Goal: Task Accomplishment & Management: Manage account settings

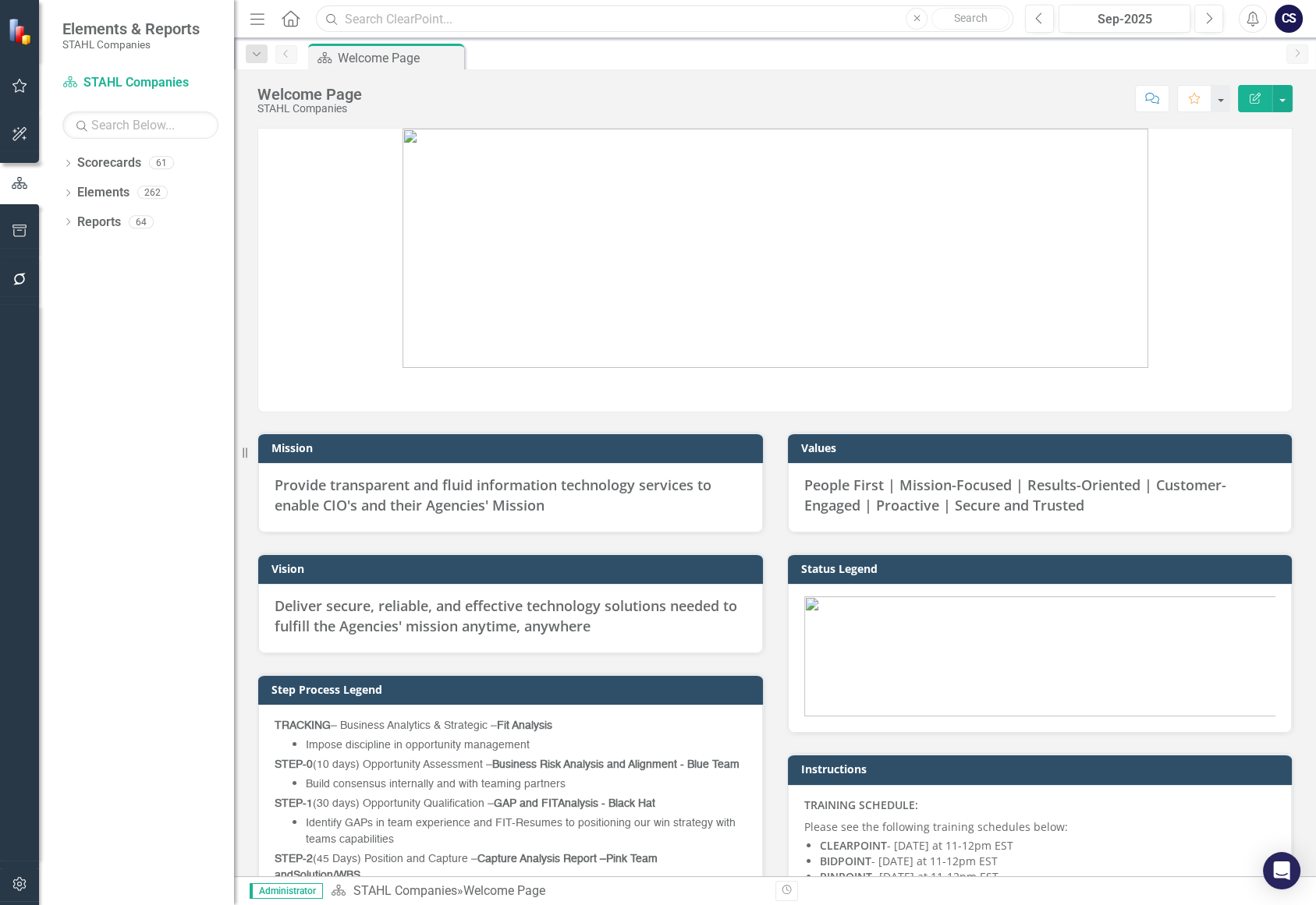
click at [376, 23] on input "text" at bounding box center [665, 19] width 698 height 27
paste input "237847"
click at [429, 12] on input "237847" at bounding box center [665, 19] width 698 height 27
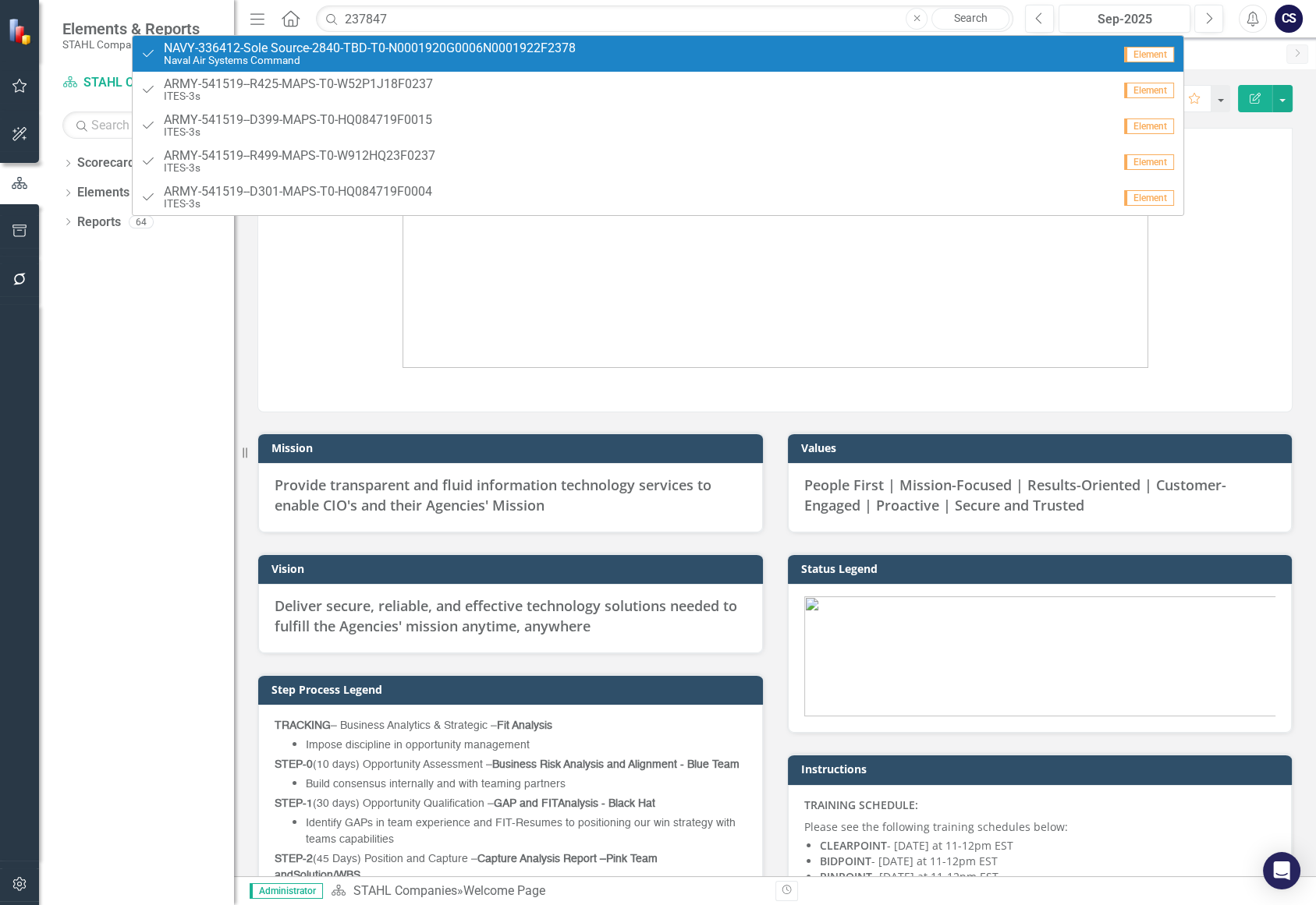
click at [358, 48] on span "NAVY-336412-Sole Source-2840-TBD-T0-N0001920G0006N0001922F2378" at bounding box center [370, 48] width 412 height 14
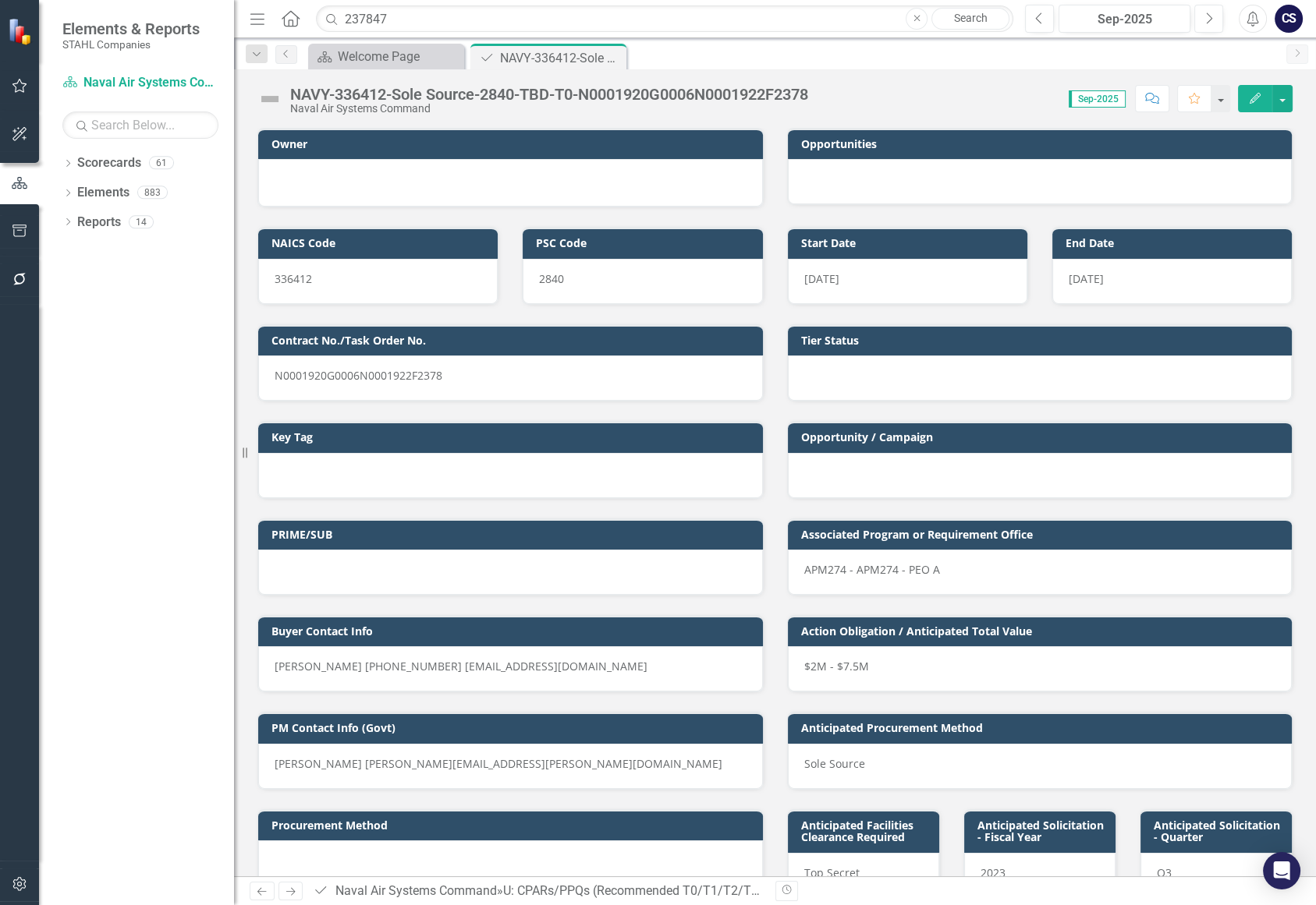
click at [934, 75] on div "NAVY-336412-Sole Source-2840-TBD-T0-N0001920G0006N0001922F2378 Naval Air System…" at bounding box center [775, 93] width 1082 height 47
click at [401, 20] on input "237847" at bounding box center [665, 19] width 698 height 27
type input "2"
type input "G6 MOD"
click at [494, 404] on div "Key Tag" at bounding box center [510, 449] width 530 height 97
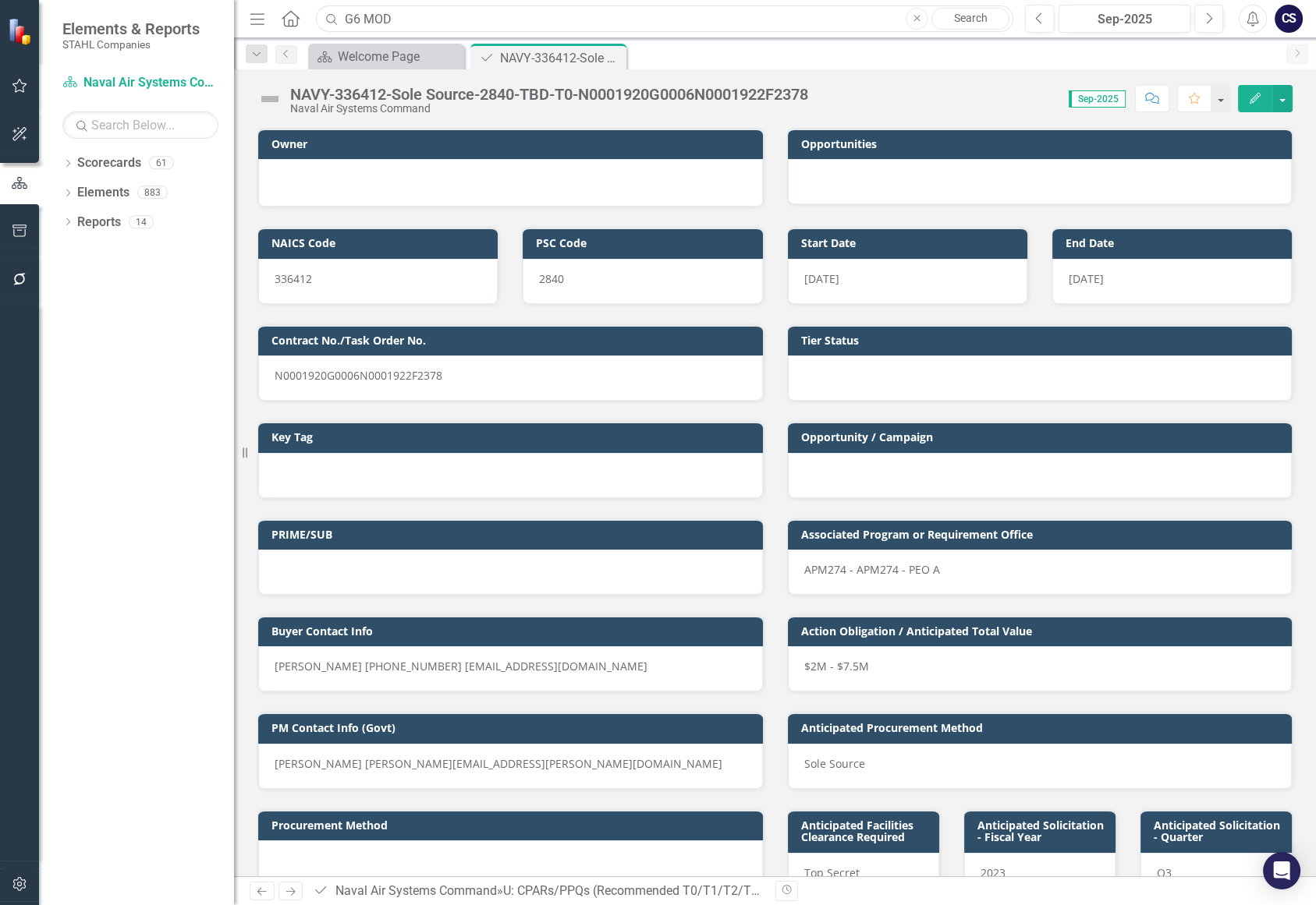
click at [395, 18] on input "G6 MOD" at bounding box center [665, 19] width 698 height 27
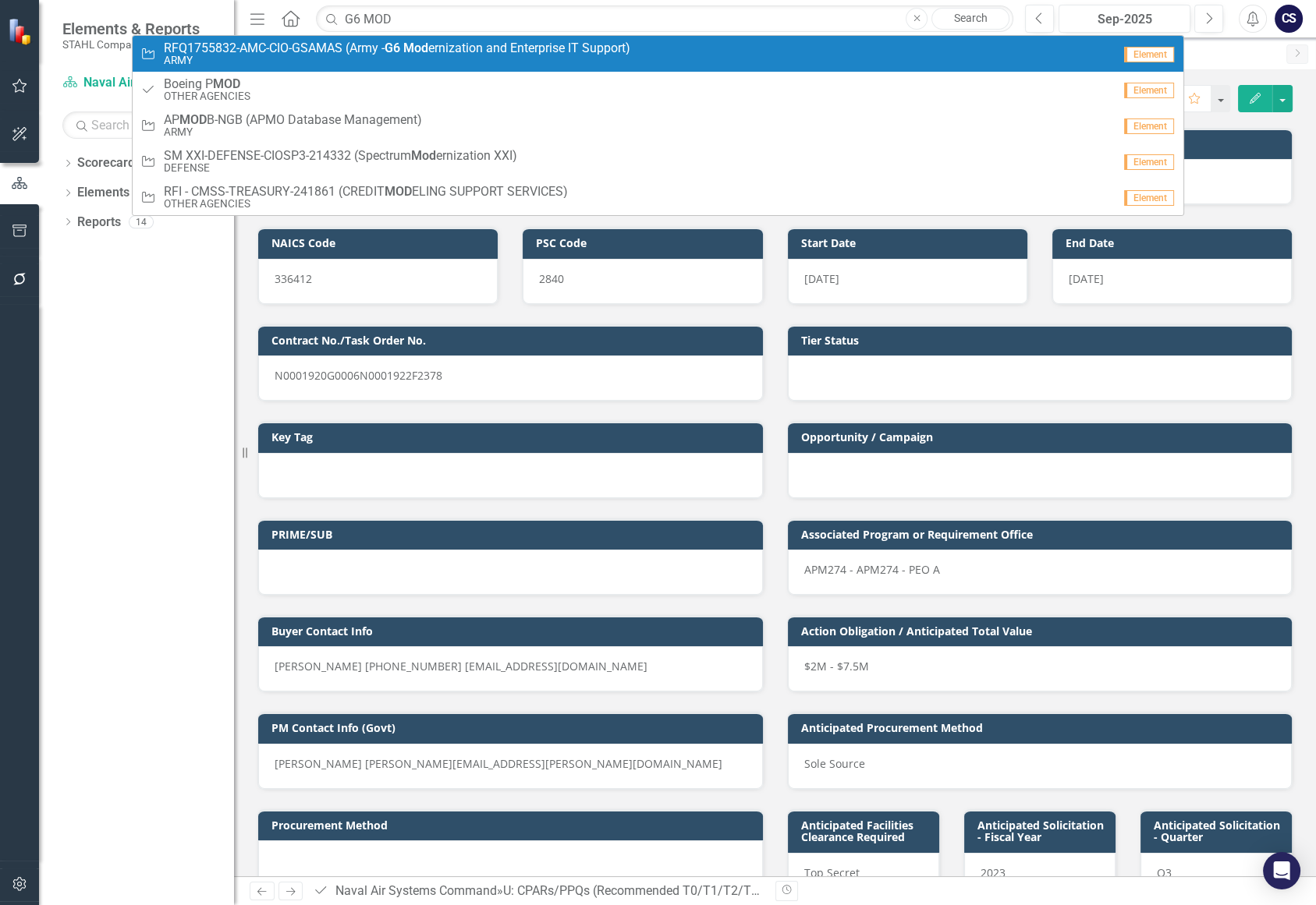
click at [412, 36] on link "Opportunity RFQ1755832-AMC-CIO-GSAMAS (Army - G6 Mod ernization and Enterprise …" at bounding box center [658, 54] width 1051 height 36
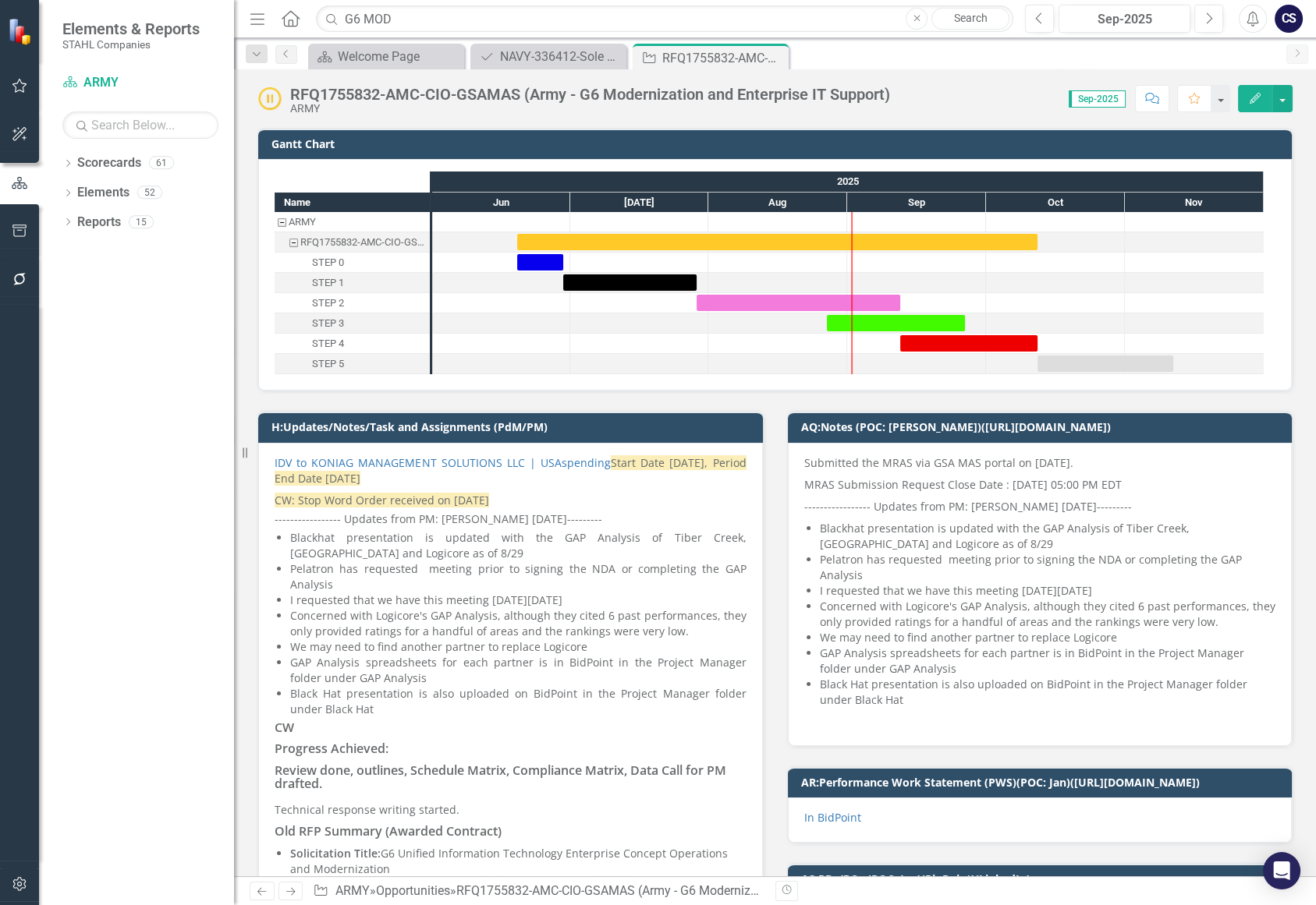
click at [269, 98] on img at bounding box center [270, 100] width 25 height 25
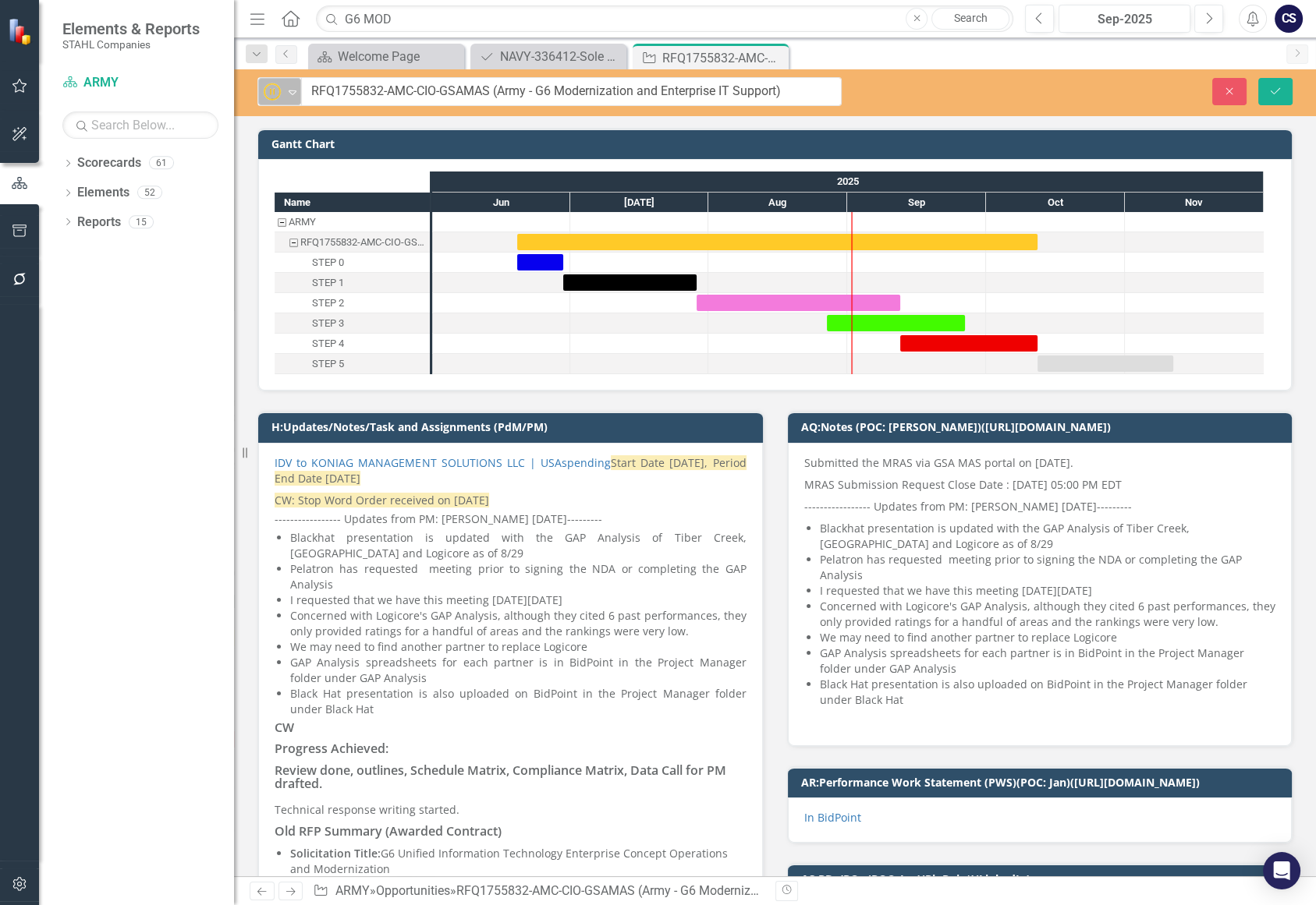
click at [300, 90] on icon "Expand" at bounding box center [292, 92] width 15 height 13
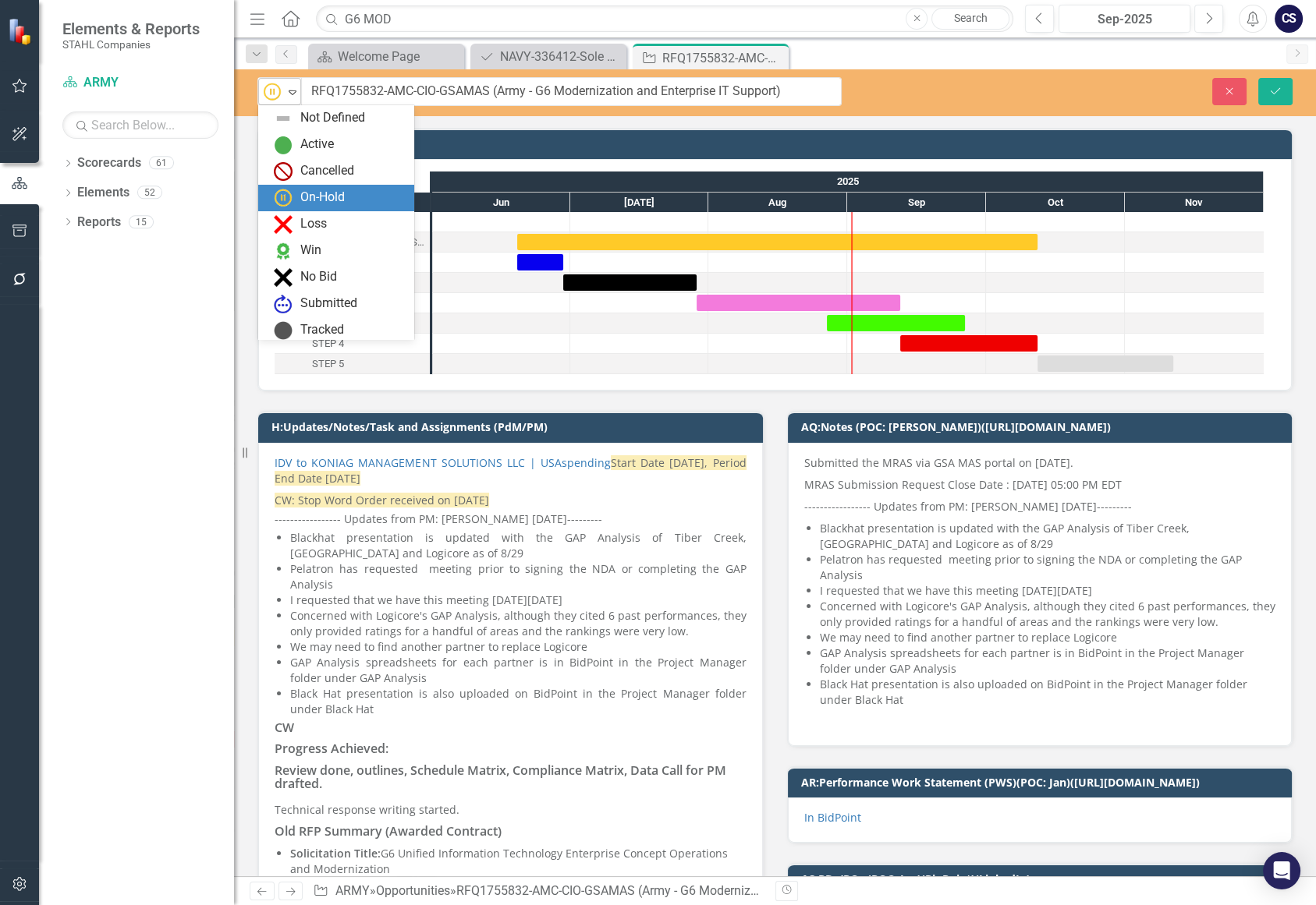
scroll to position [31, 0]
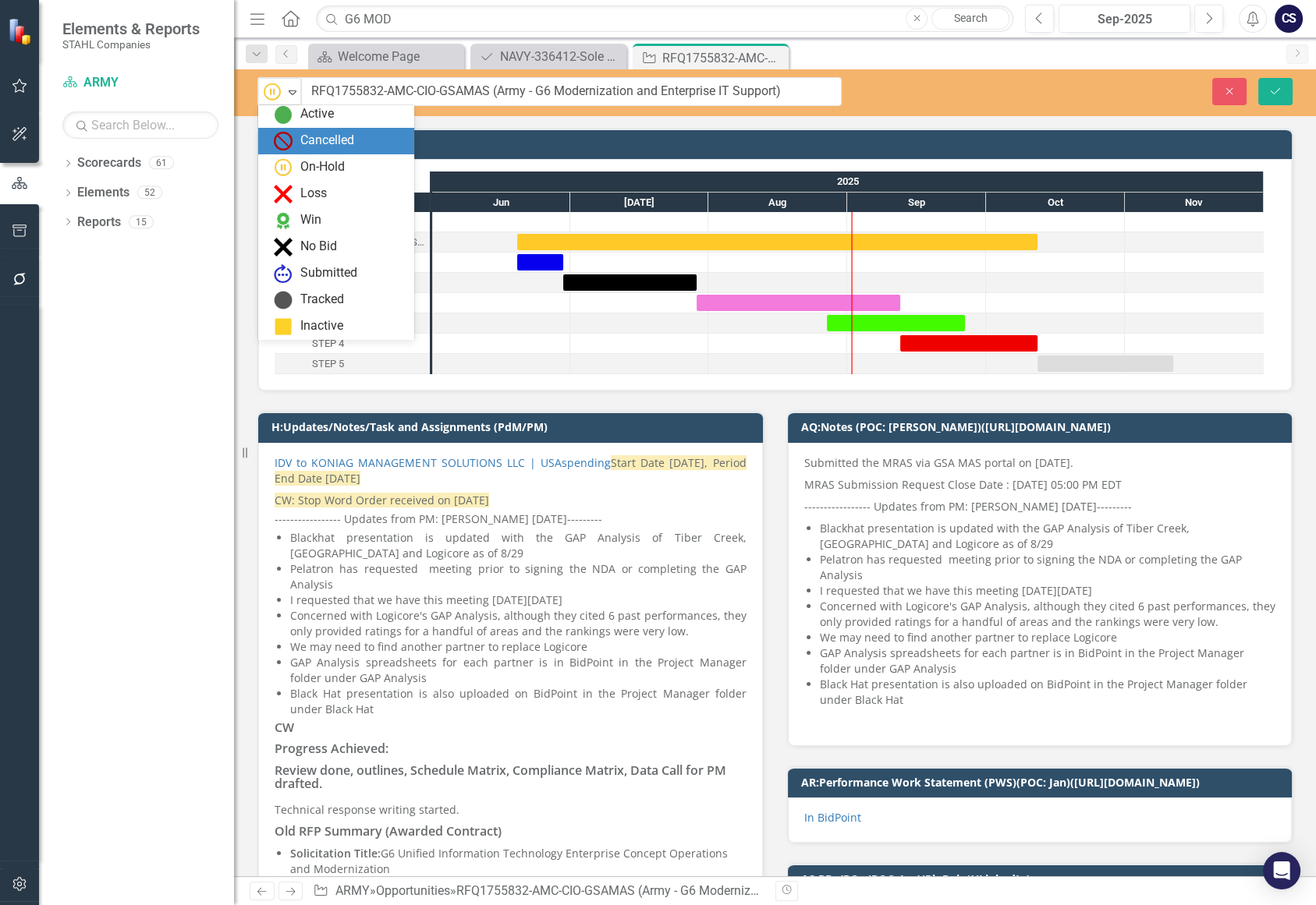
click at [306, 131] on div "Cancelled" at bounding box center [326, 140] width 53 height 18
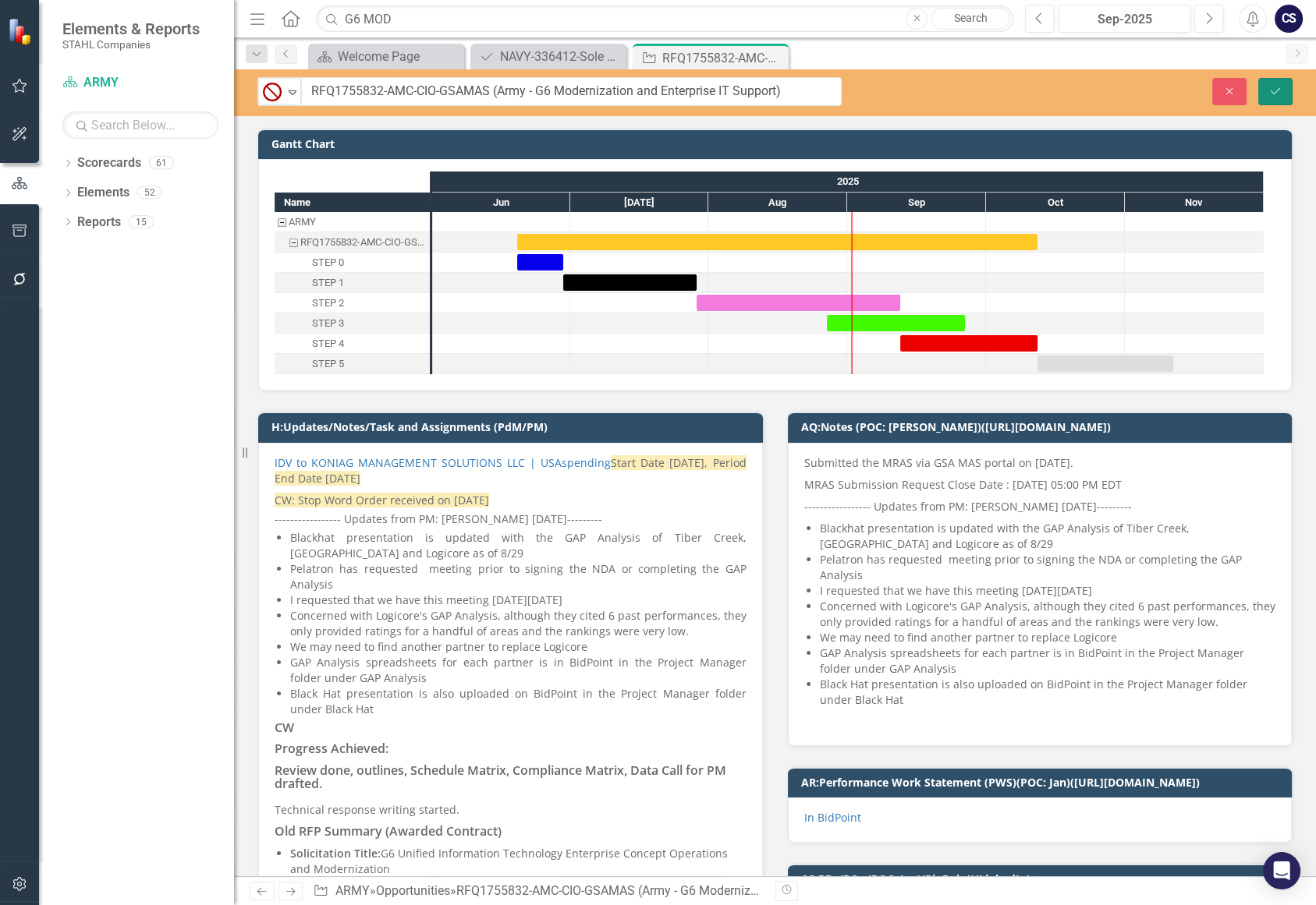
click at [1271, 86] on icon "Save" at bounding box center [1275, 91] width 14 height 11
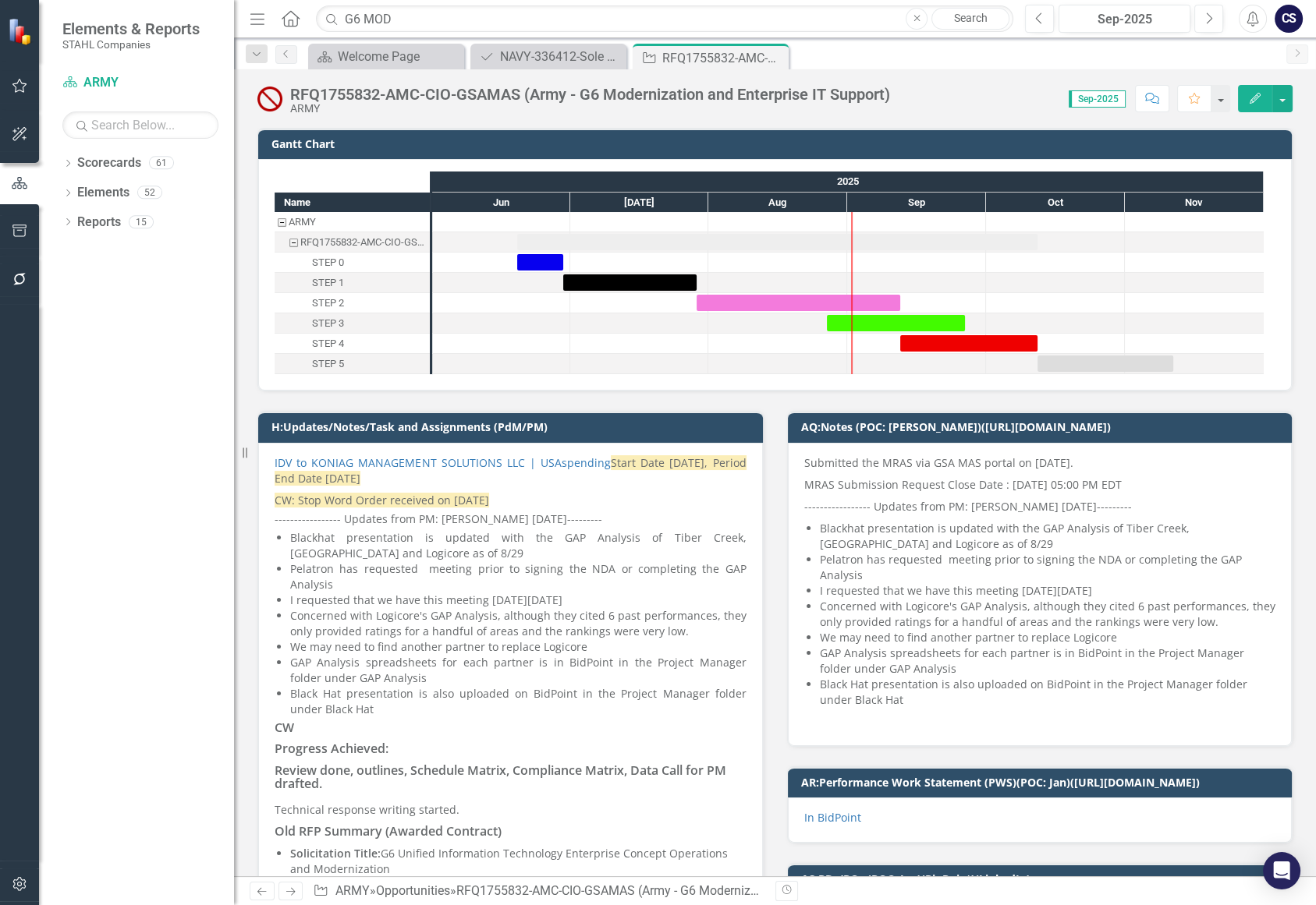
click at [888, 477] on p "MRAS Submission Request Close Date : [DATE] 05:00 PM EDT" at bounding box center [1040, 485] width 472 height 22
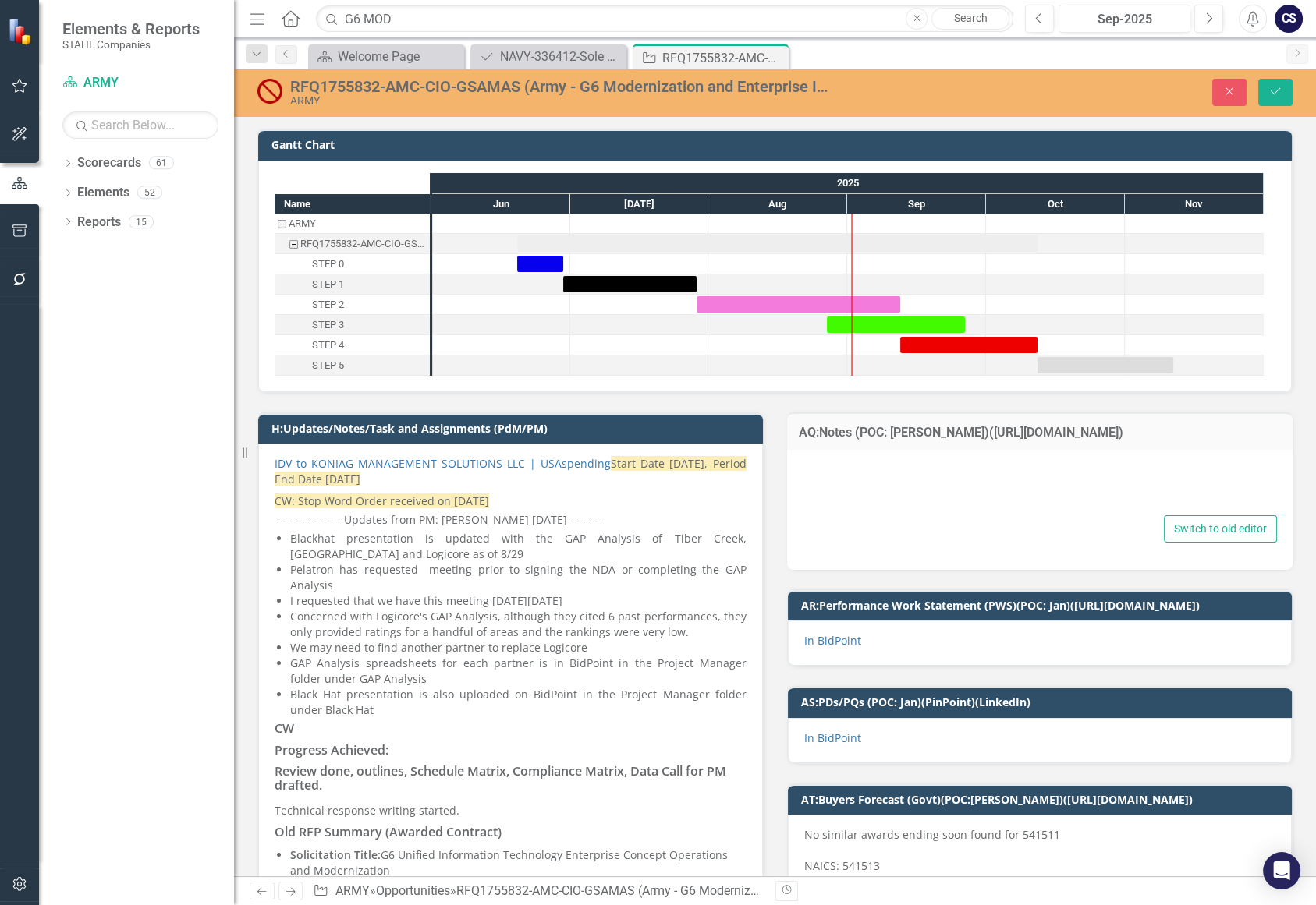
type textarea "<p>Submitted the MRAS via GSA MAS portal on [DATE].</p> <p>MRAS Submission Requ…"
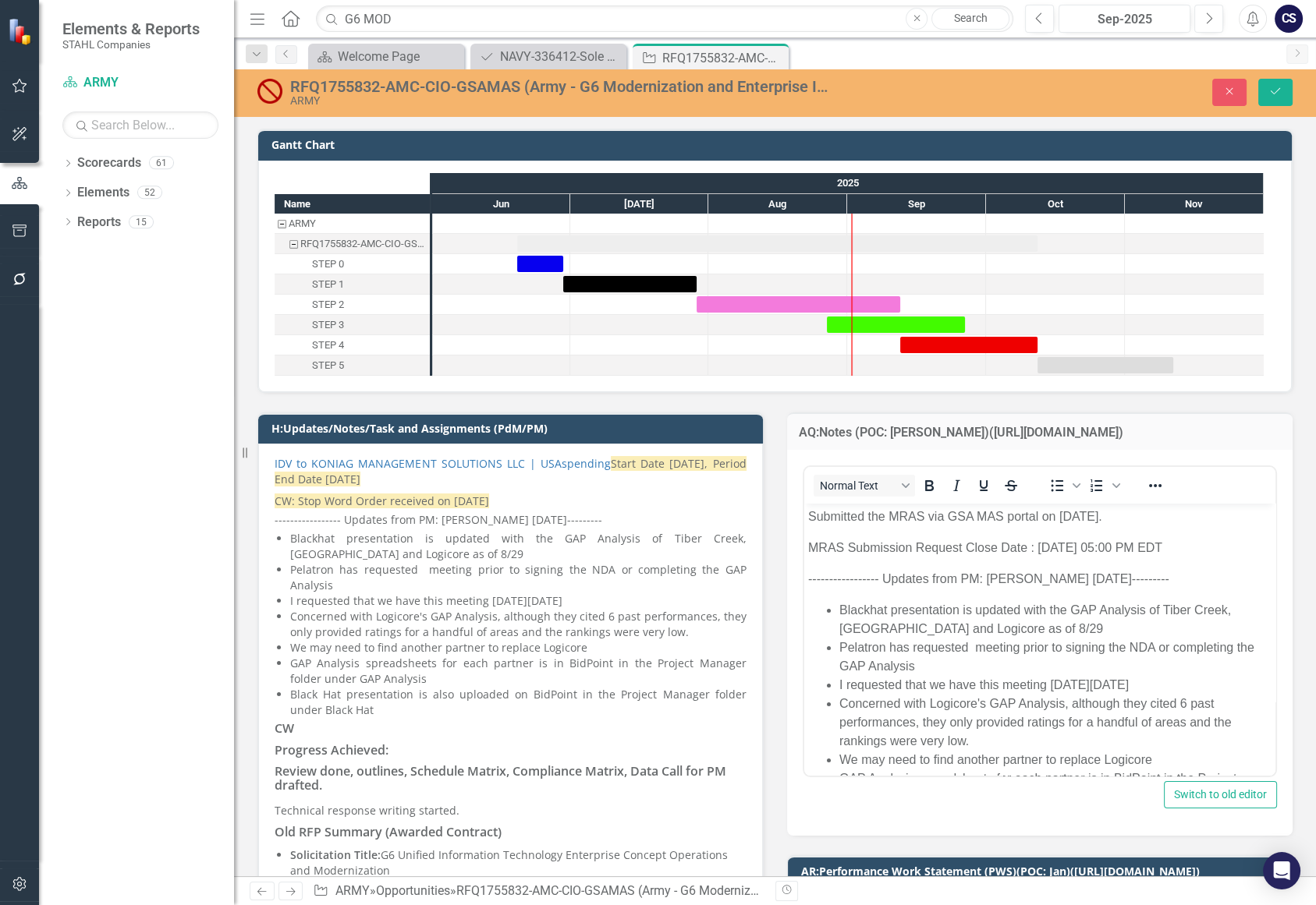
scroll to position [0, 0]
click at [808, 516] on p "Submitted the MRAS via GSA MAS portal on [DATE]." at bounding box center [1040, 516] width 464 height 19
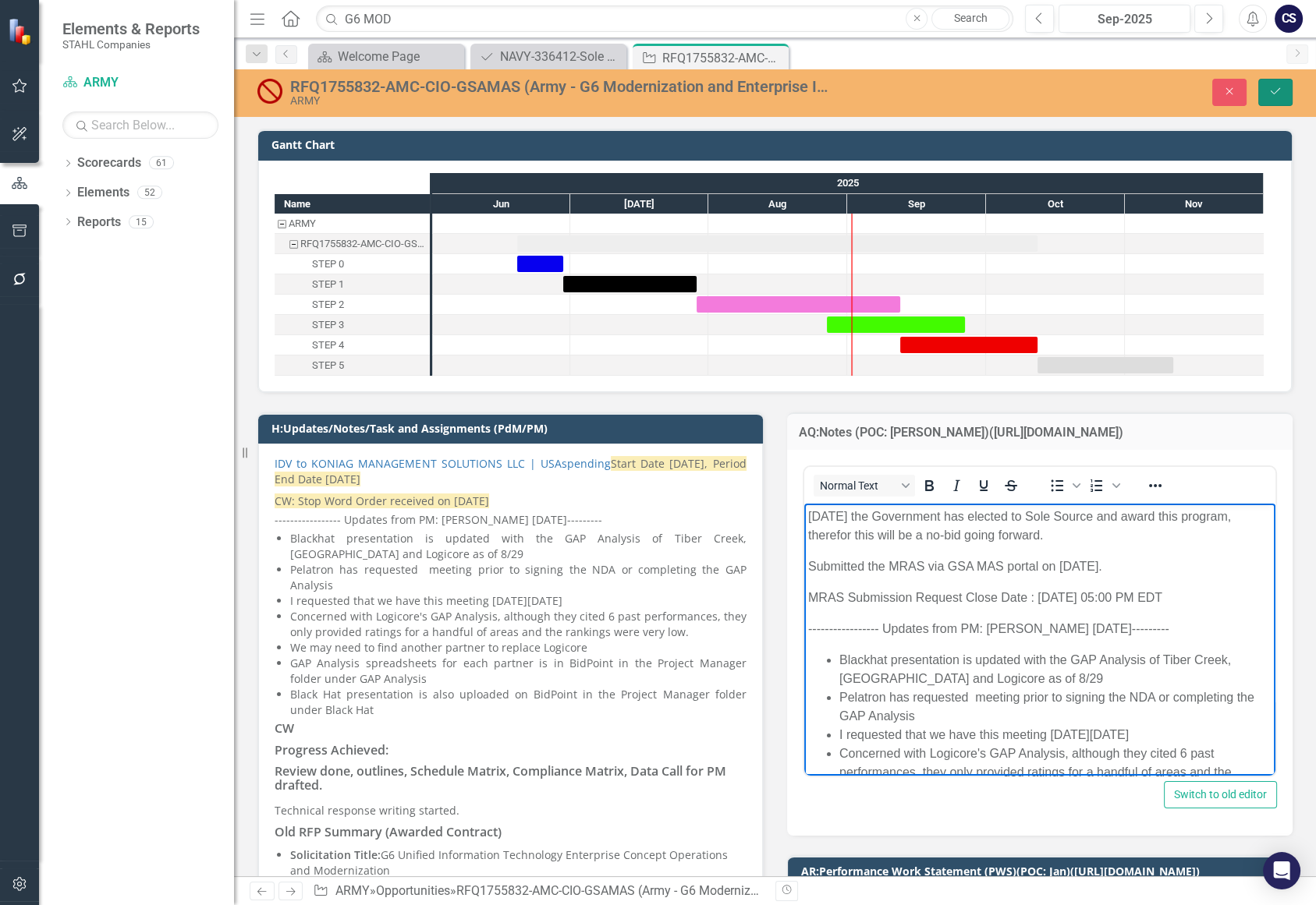
click at [1274, 84] on button "Save" at bounding box center [1276, 92] width 34 height 27
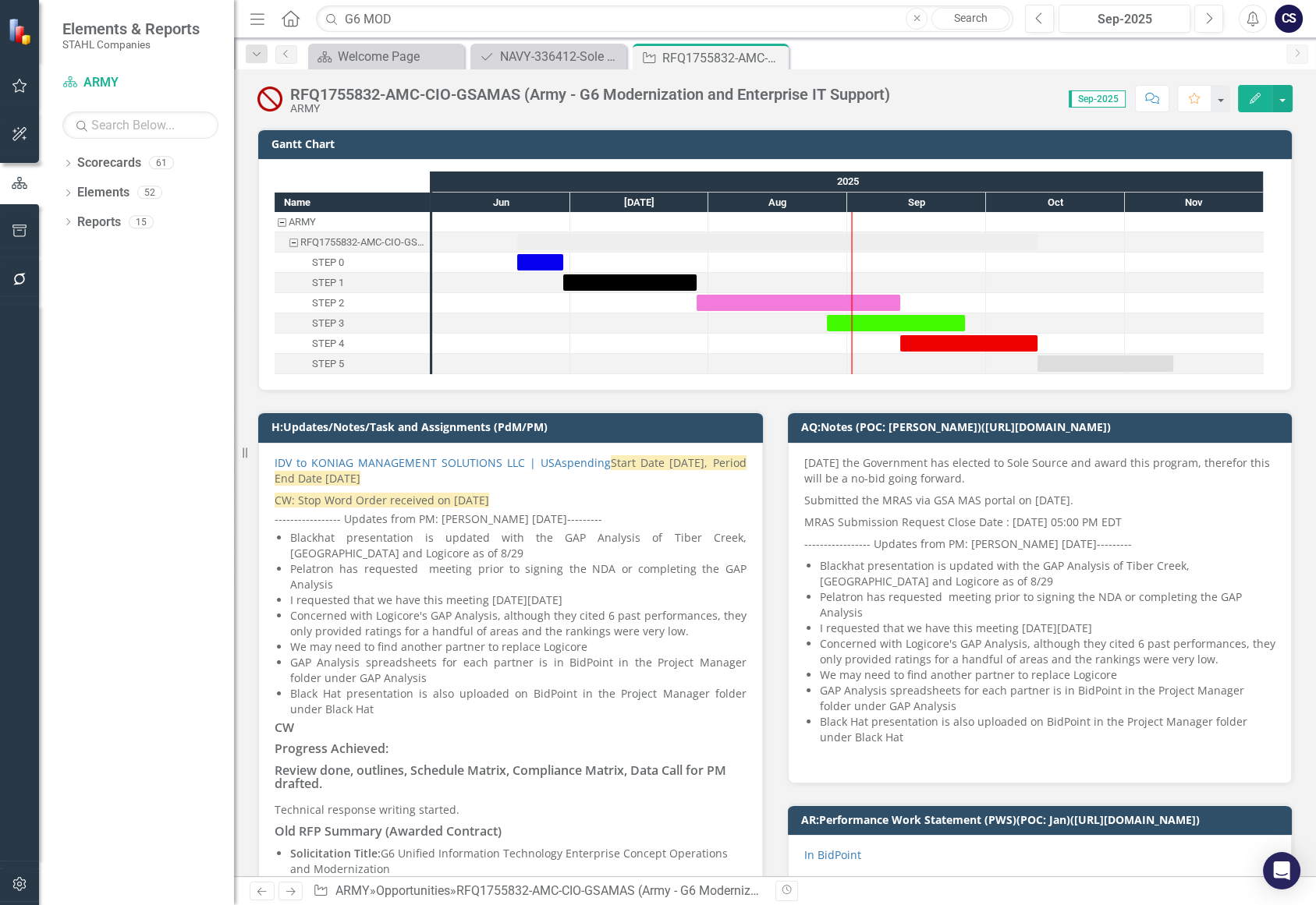
click at [1153, 99] on icon "Comment" at bounding box center [1152, 98] width 14 height 11
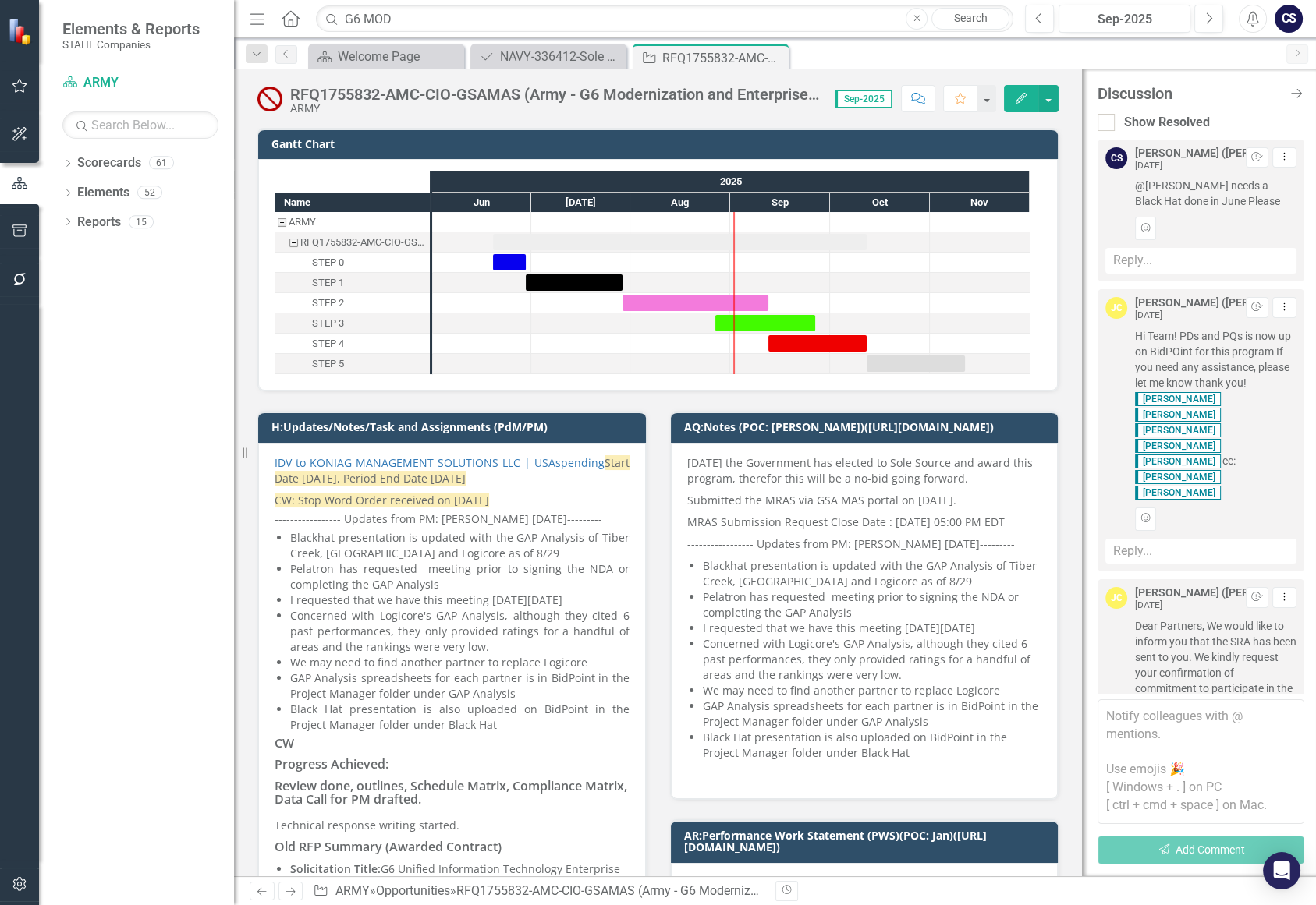
scroll to position [939, 0]
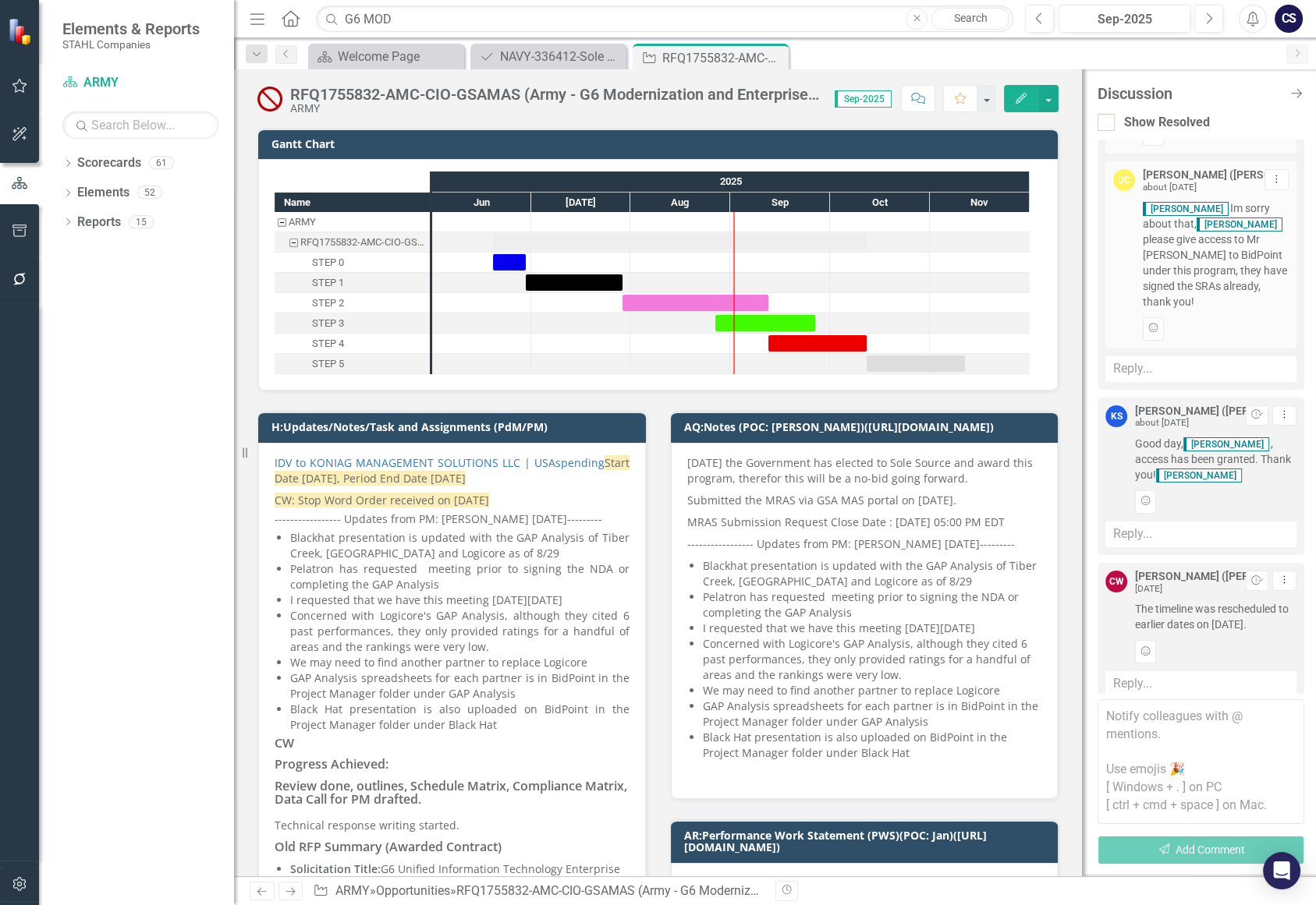
click at [1132, 726] on textarea at bounding box center [1201, 762] width 207 height 125
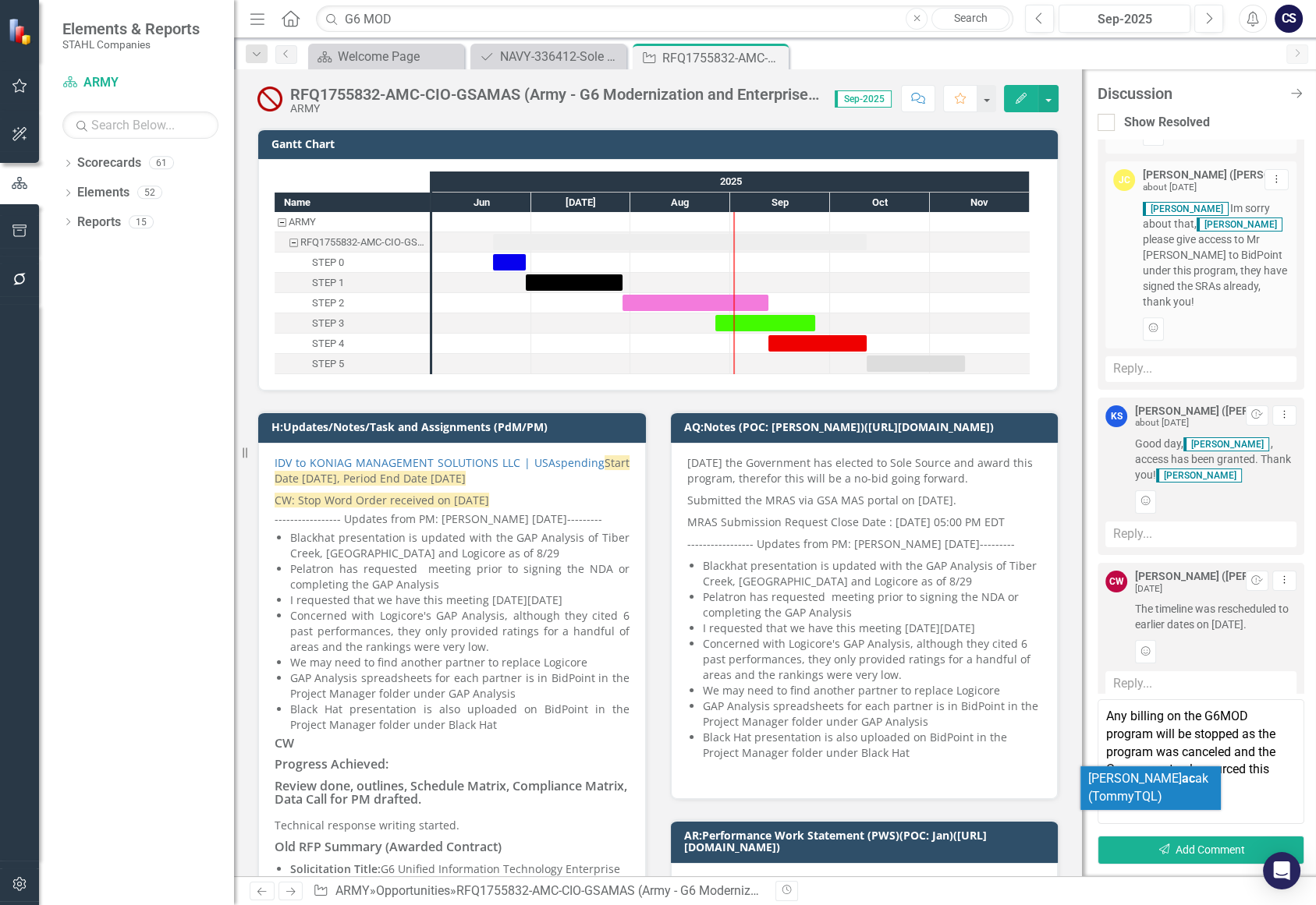
click at [1267, 809] on textarea "Any billing on the G6MOD program will be stopped as the program was canceled an…" at bounding box center [1201, 762] width 207 height 125
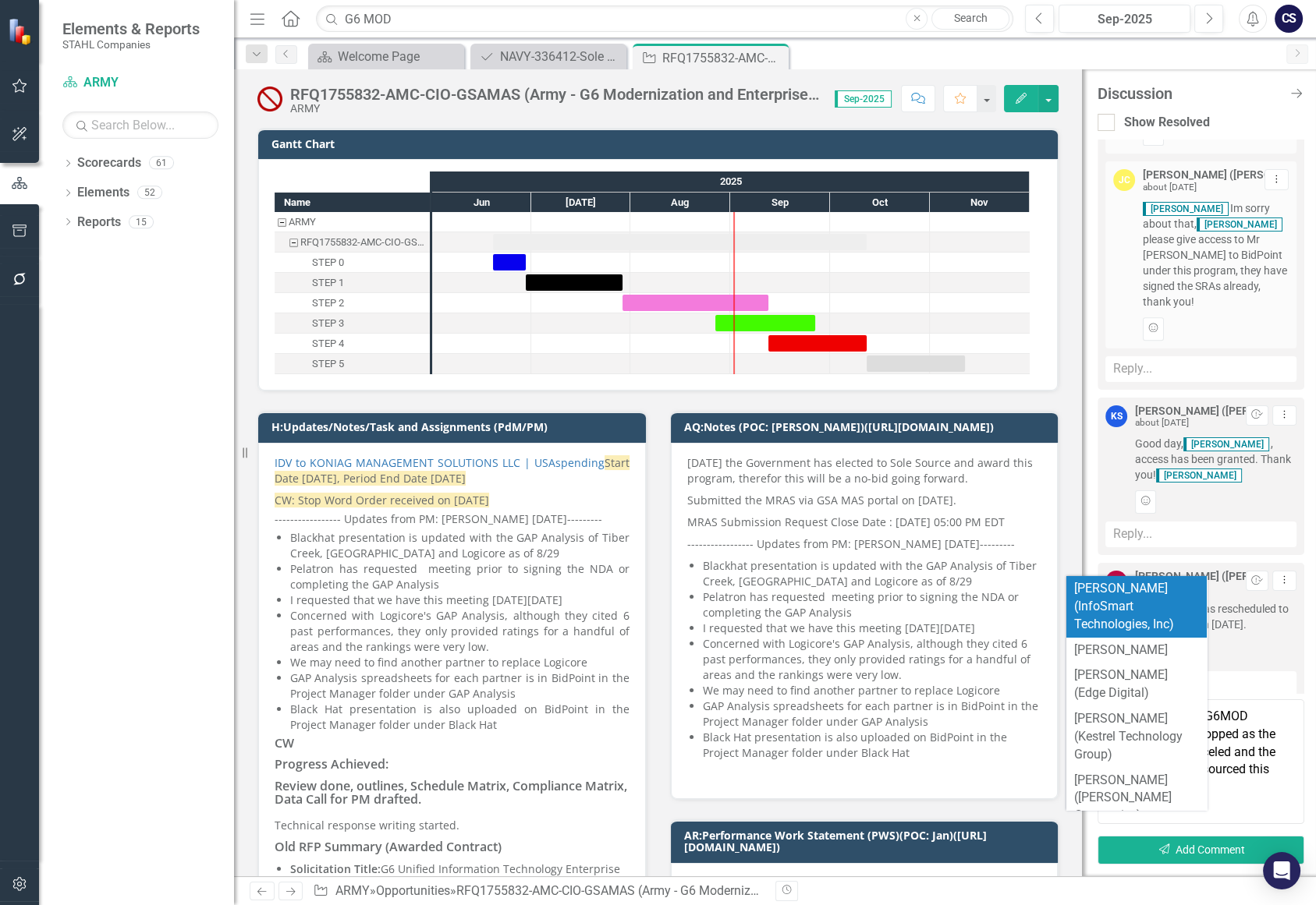
click at [1263, 811] on textarea "Any billing on the G6MOD program will be stopped as the program was canceled an…" at bounding box center [1201, 762] width 207 height 125
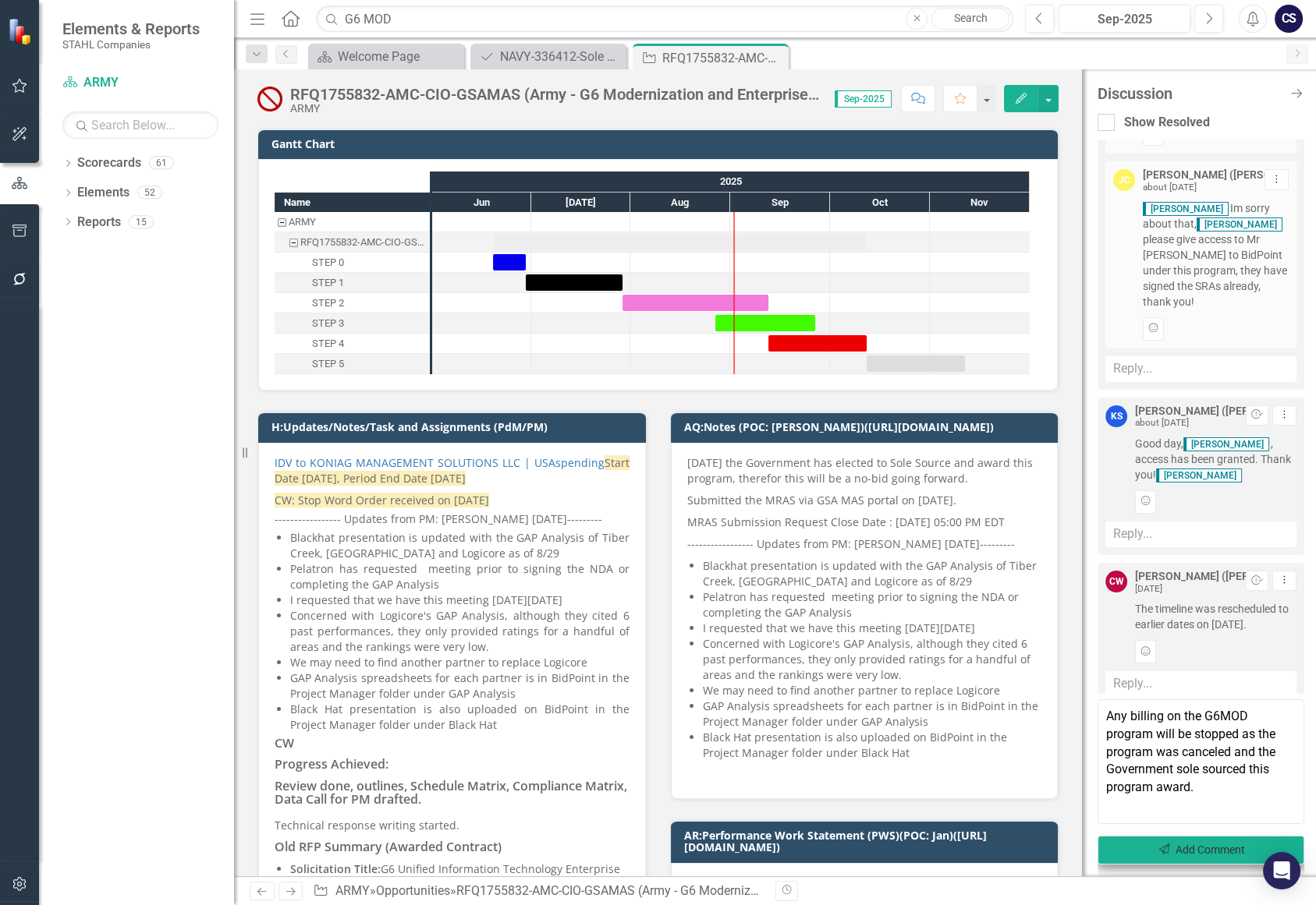
type textarea "Any billing on the G6MOD program will be stopped as the program was canceled an…"
click at [1186, 847] on button "Send Add Comment" at bounding box center [1201, 851] width 207 height 29
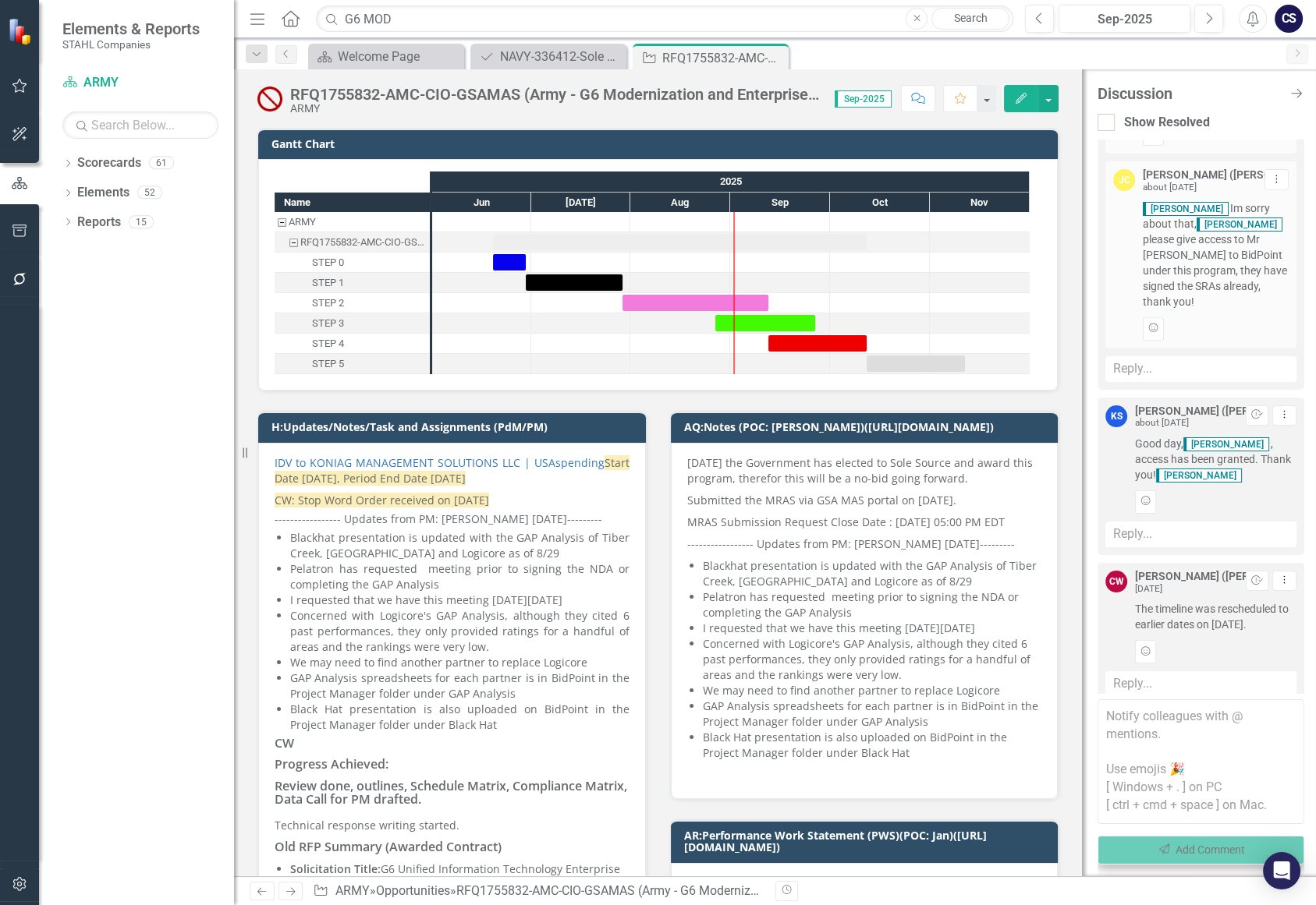
scroll to position [1136, 0]
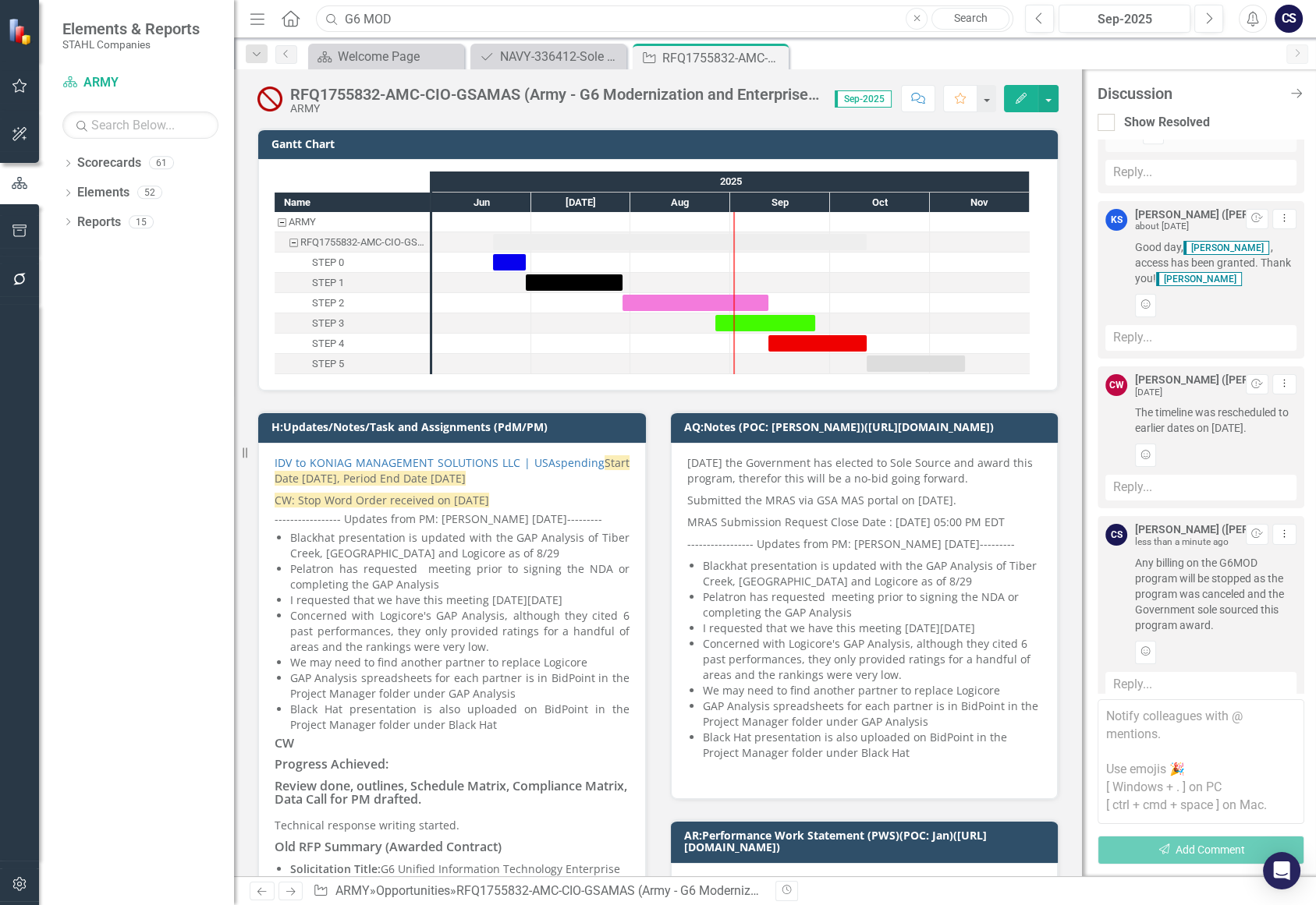
click at [686, 19] on input "G6 MOD" at bounding box center [665, 19] width 698 height 27
